Goal: Task Accomplishment & Management: Manage account settings

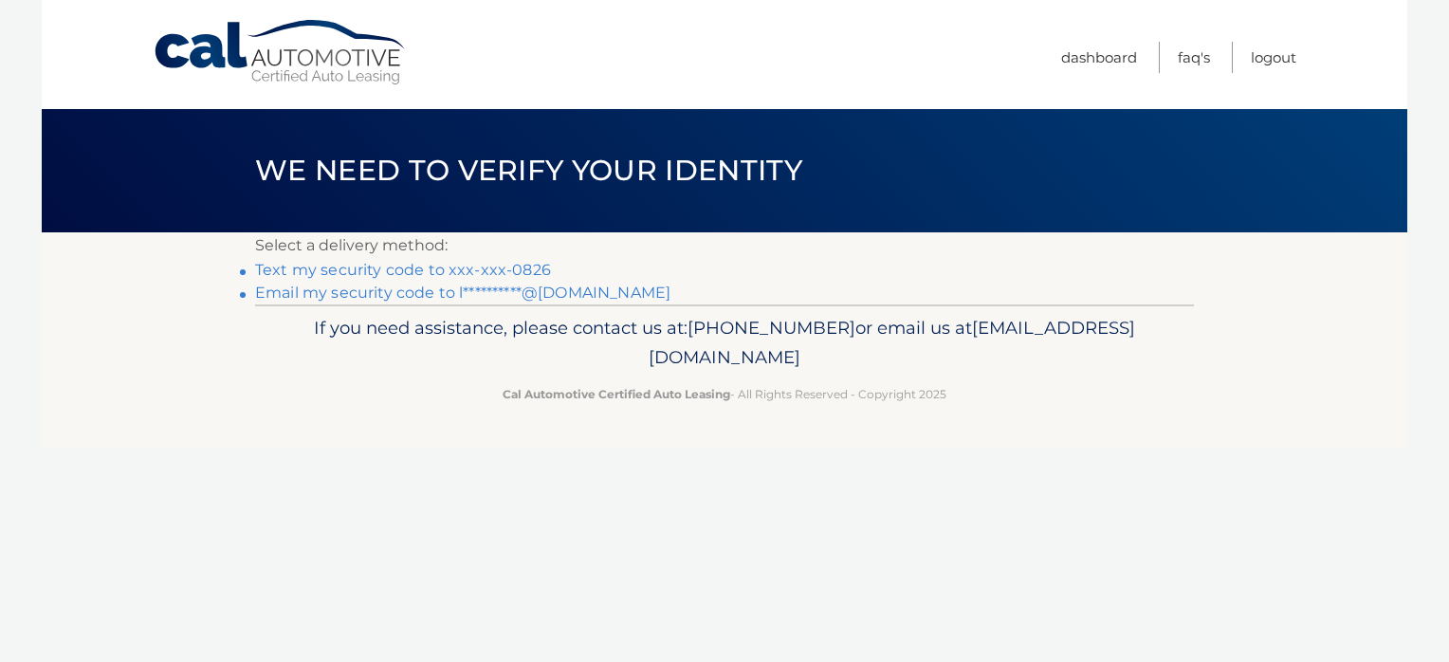
click at [464, 271] on link "Text my security code to xxx-xxx-0826" at bounding box center [403, 270] width 296 height 18
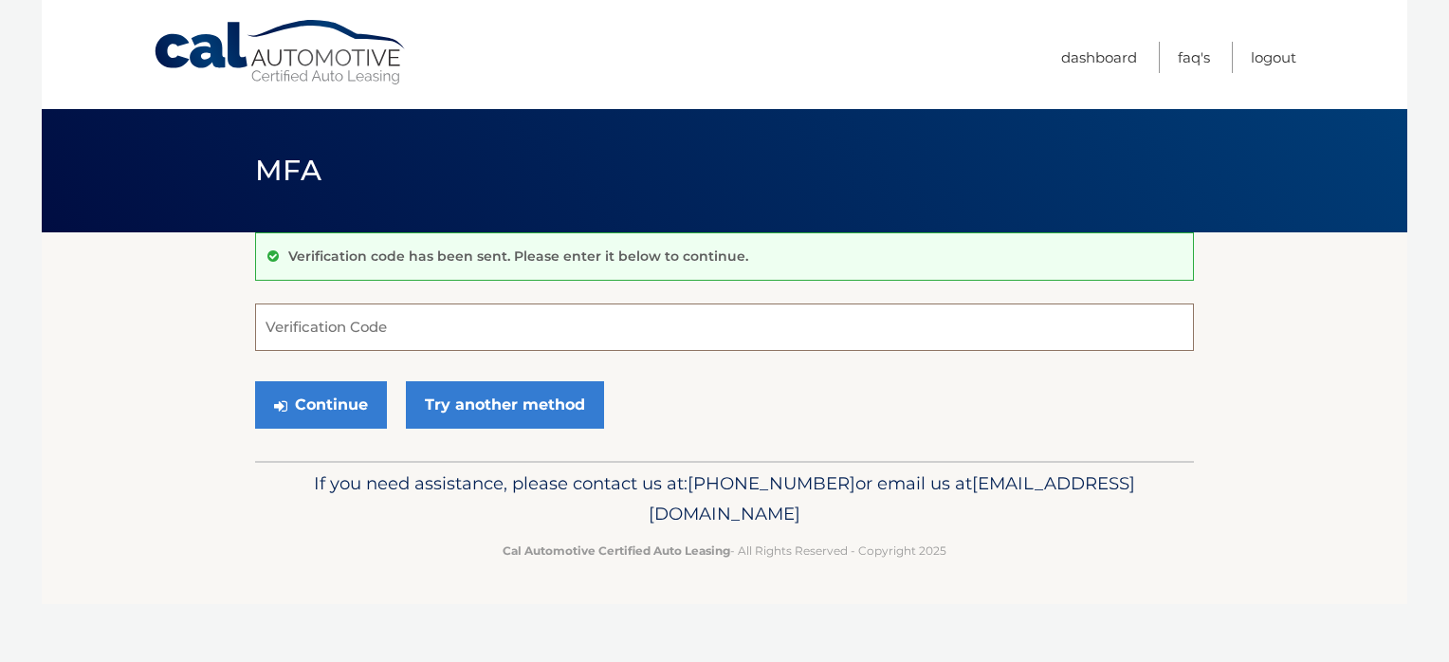
click at [416, 317] on input "Verification Code" at bounding box center [724, 326] width 939 height 47
type input "472282"
click at [299, 390] on button "Continue" at bounding box center [321, 404] width 132 height 47
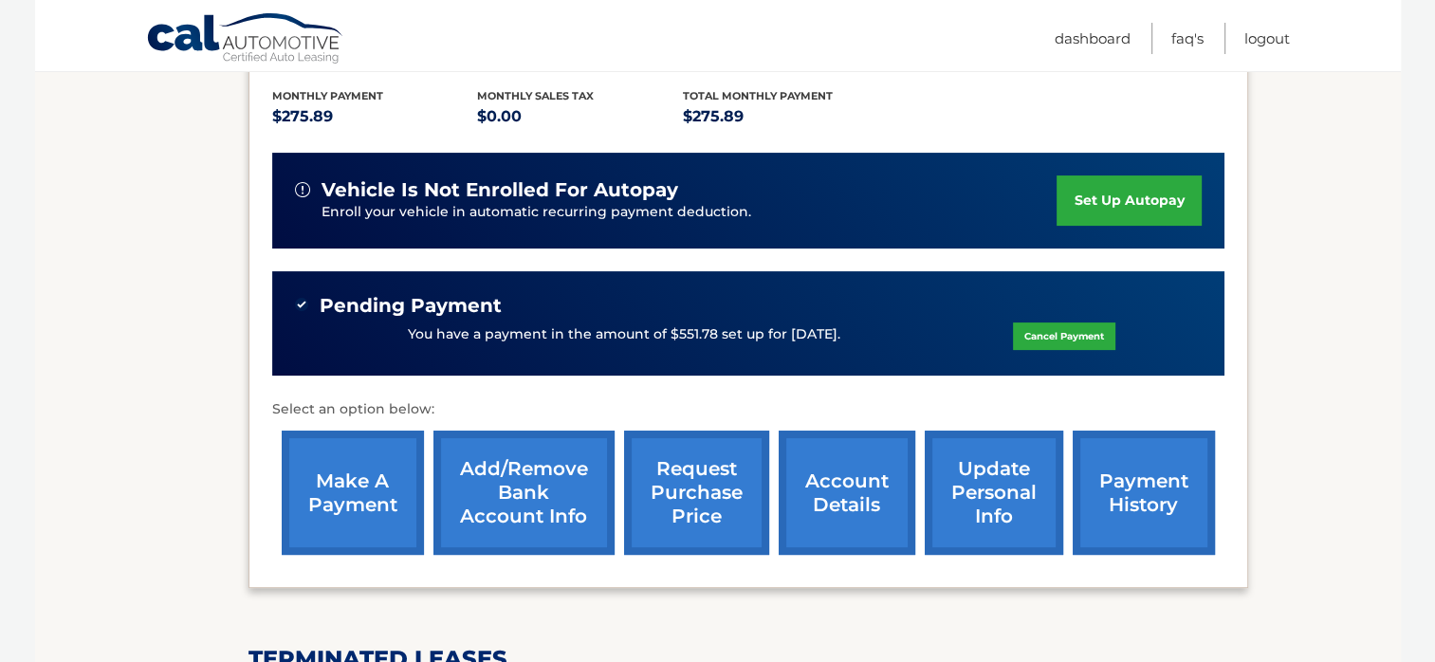
scroll to position [409, 0]
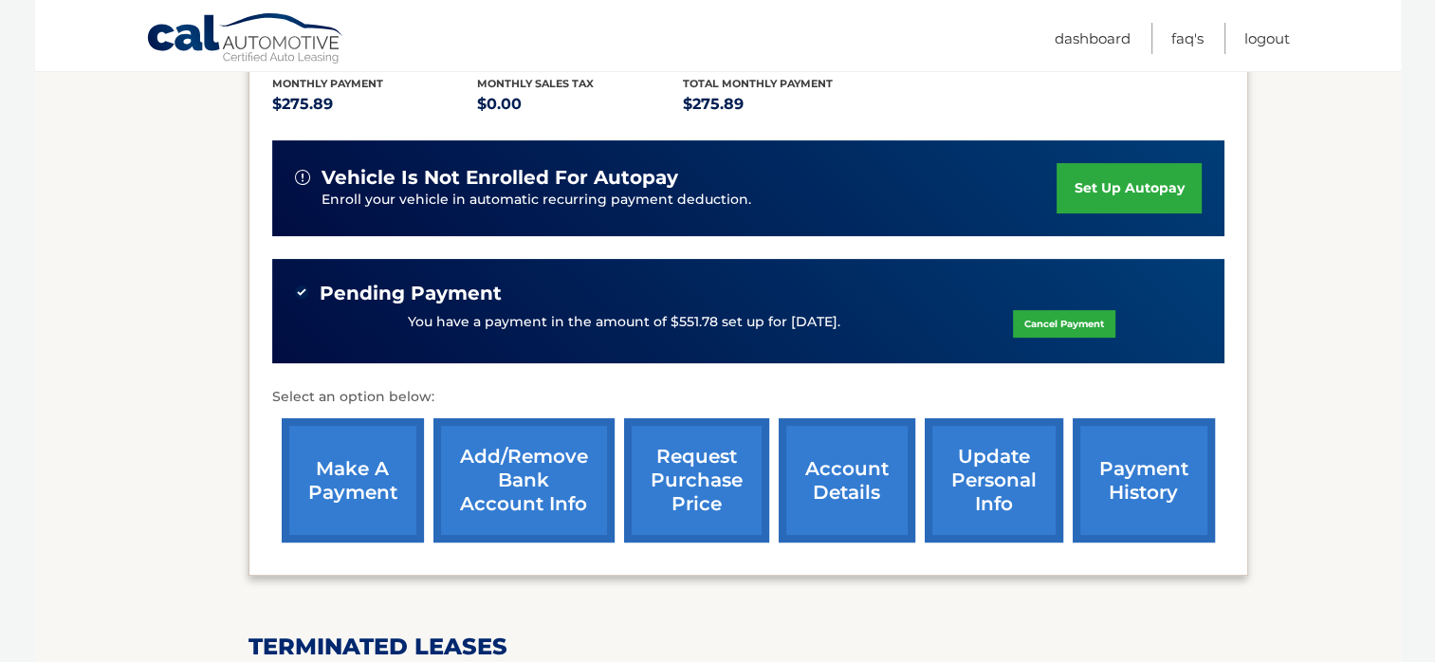
click at [363, 492] on link "make a payment" at bounding box center [353, 480] width 142 height 124
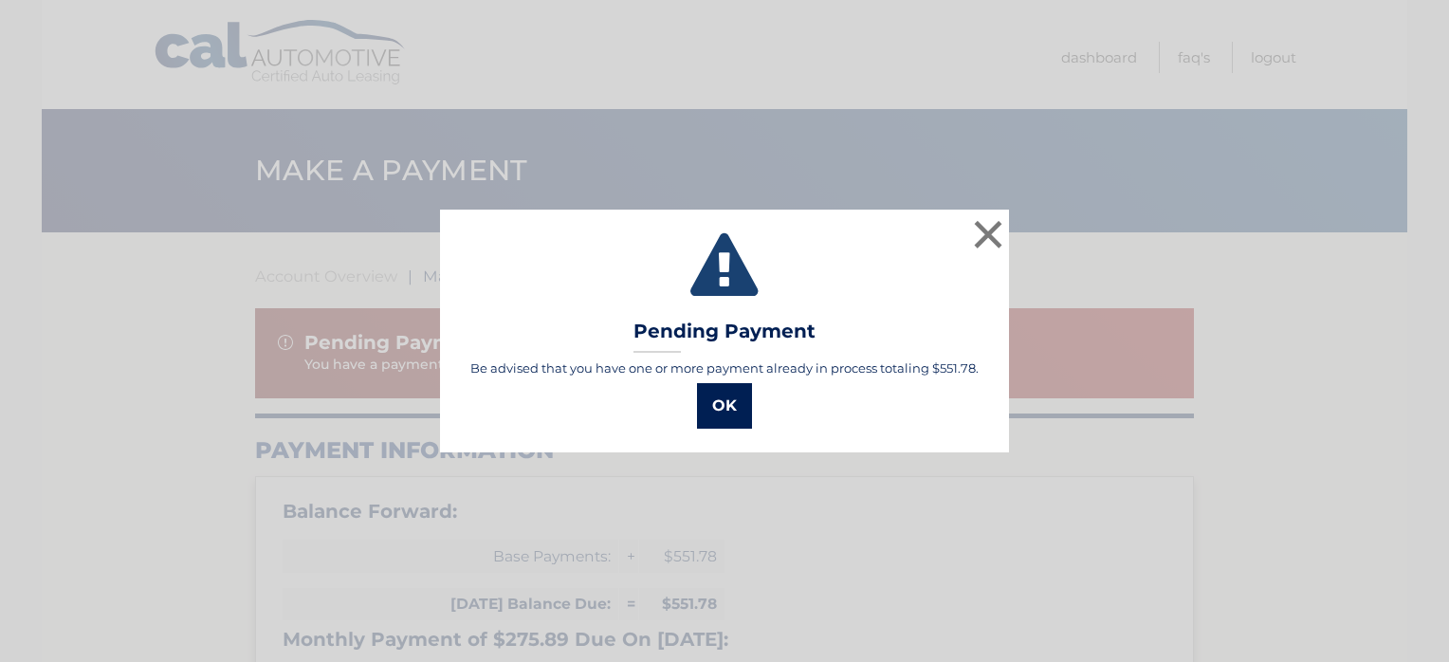
click at [728, 415] on button "OK" at bounding box center [724, 406] width 55 height 46
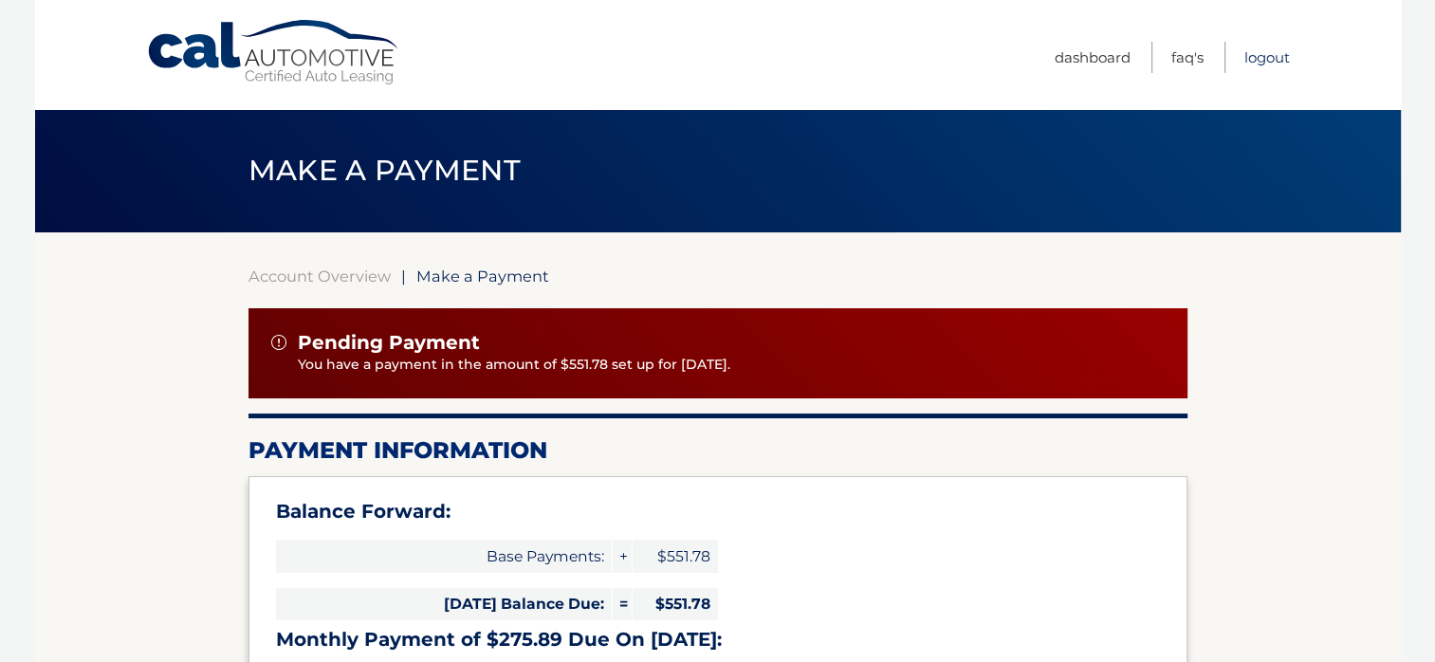
click at [1264, 55] on link "Logout" at bounding box center [1267, 57] width 46 height 31
